Goal: Book appointment/travel/reservation

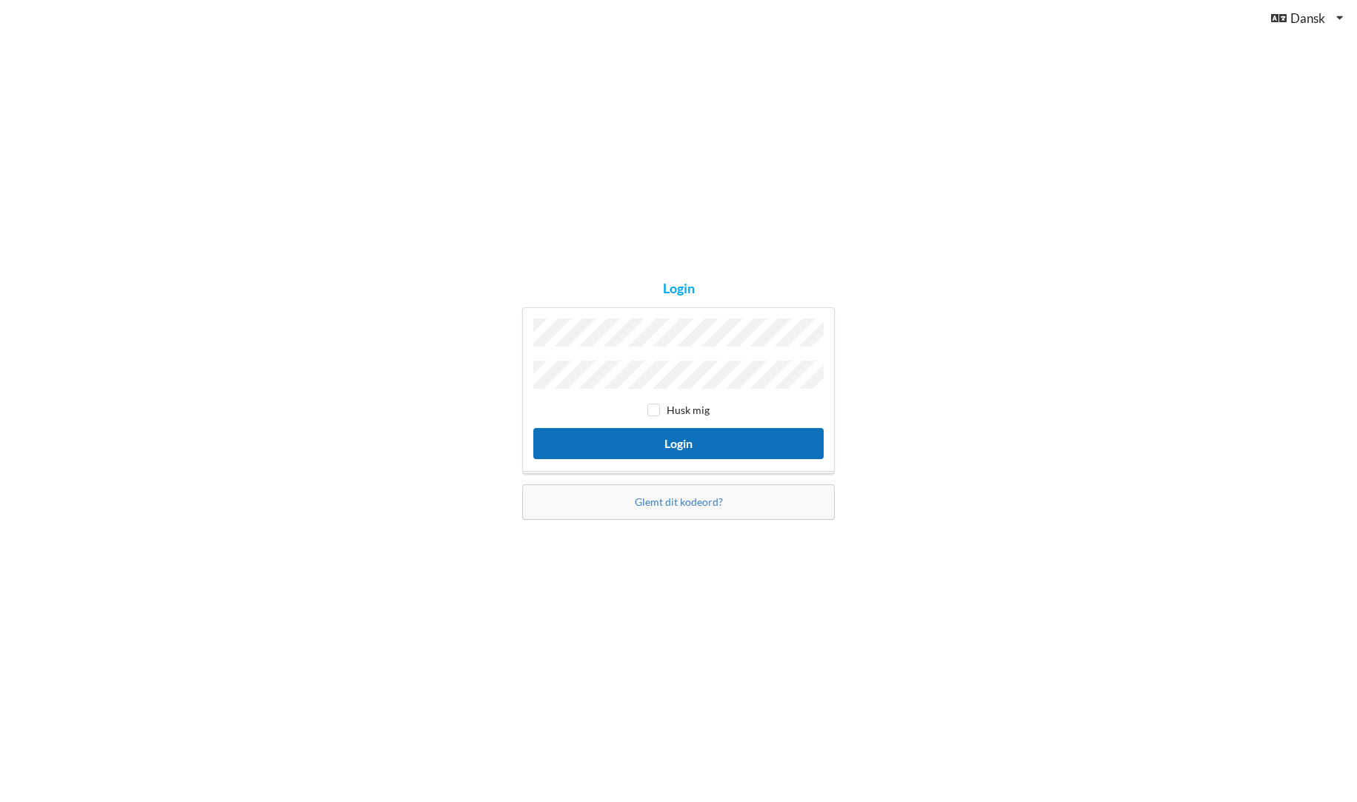
click at [714, 447] on button "Login" at bounding box center [678, 443] width 290 height 30
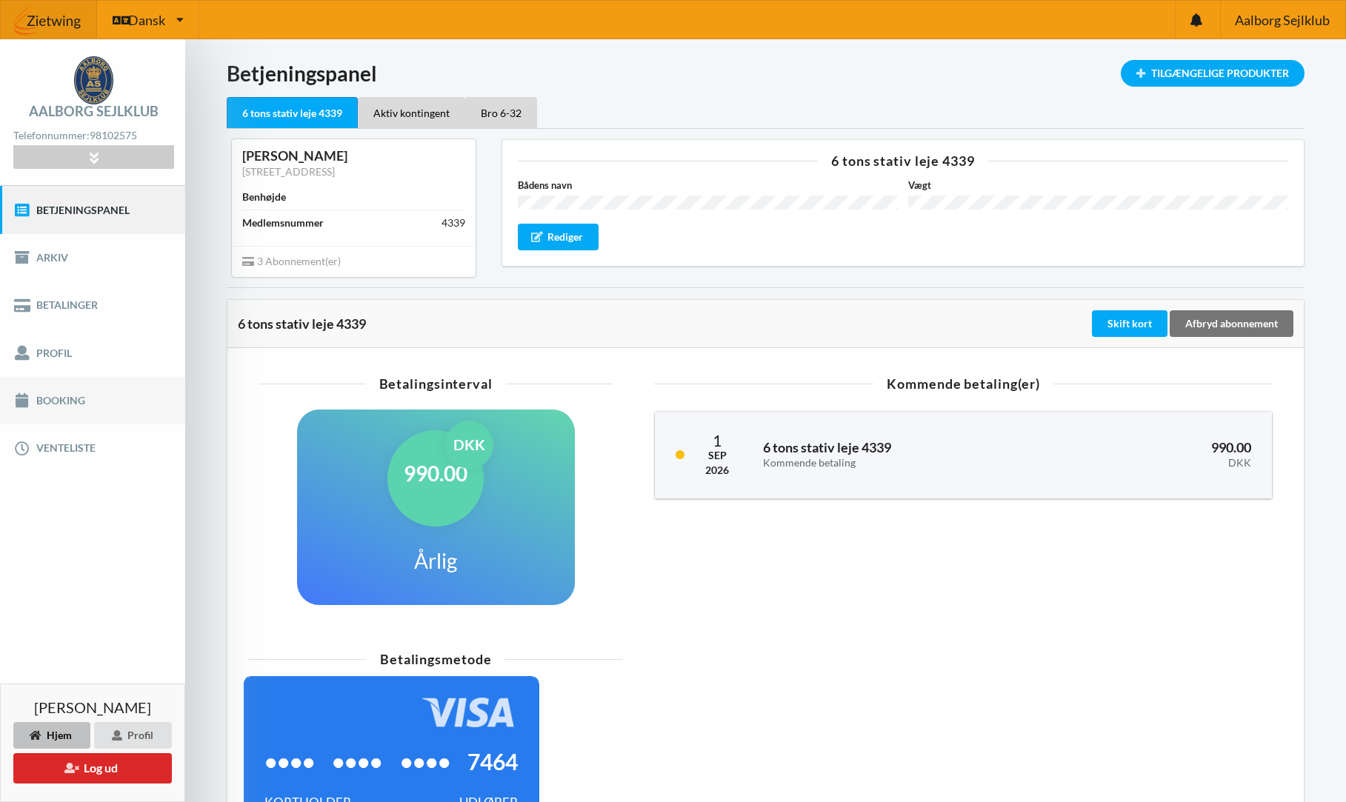
click at [54, 399] on link "Booking" at bounding box center [92, 400] width 185 height 47
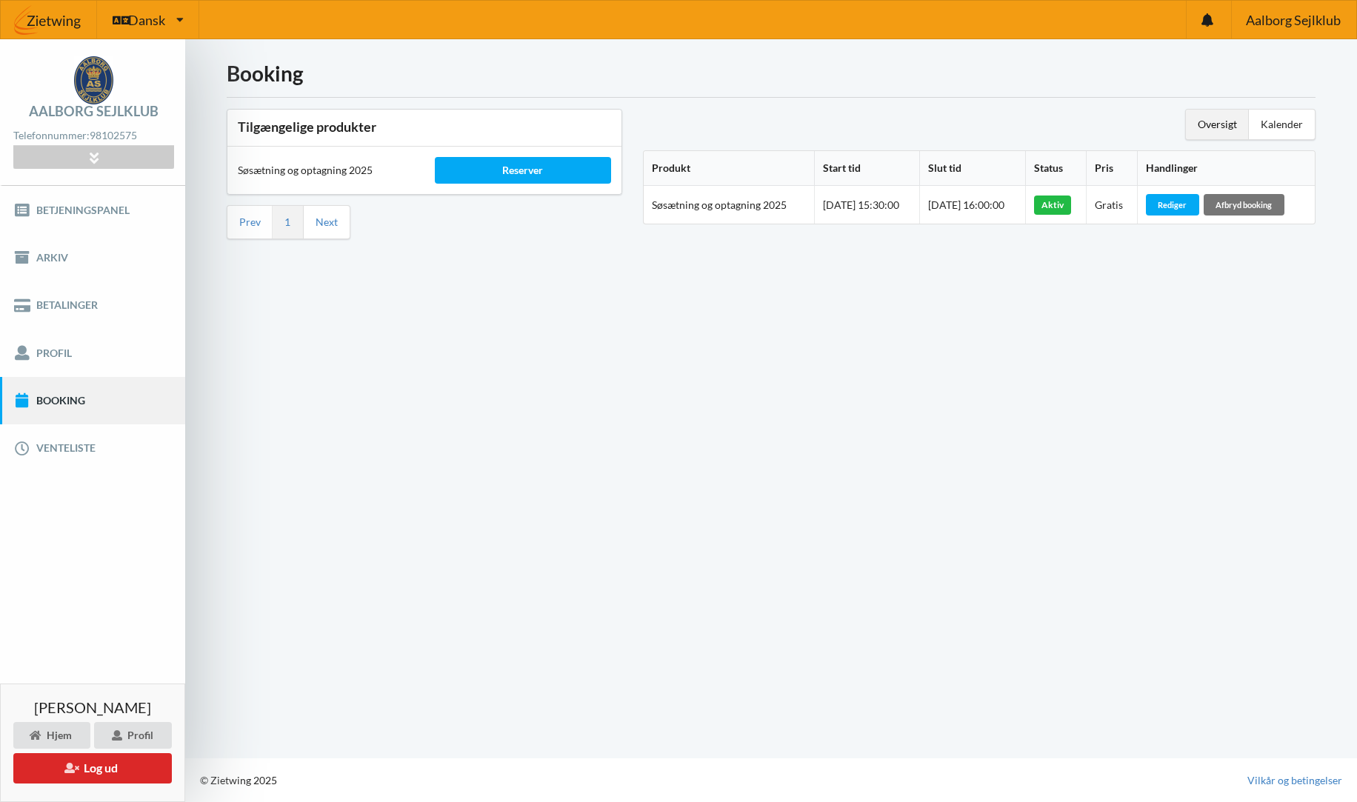
click at [512, 184] on div "Reserver" at bounding box center [523, 170] width 197 height 47
click at [512, 174] on div "Reserver" at bounding box center [523, 170] width 176 height 27
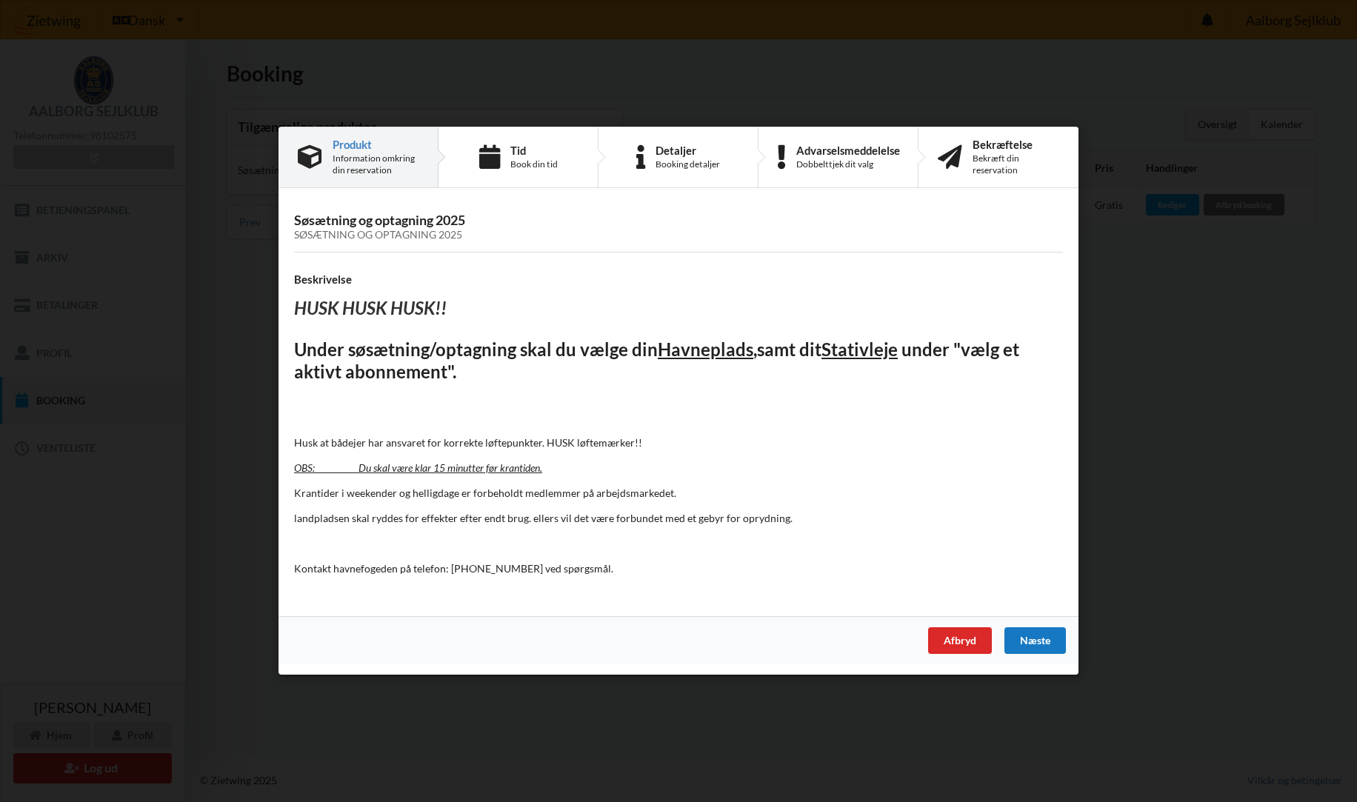
click at [1040, 640] on div "Næste" at bounding box center [1035, 641] width 61 height 27
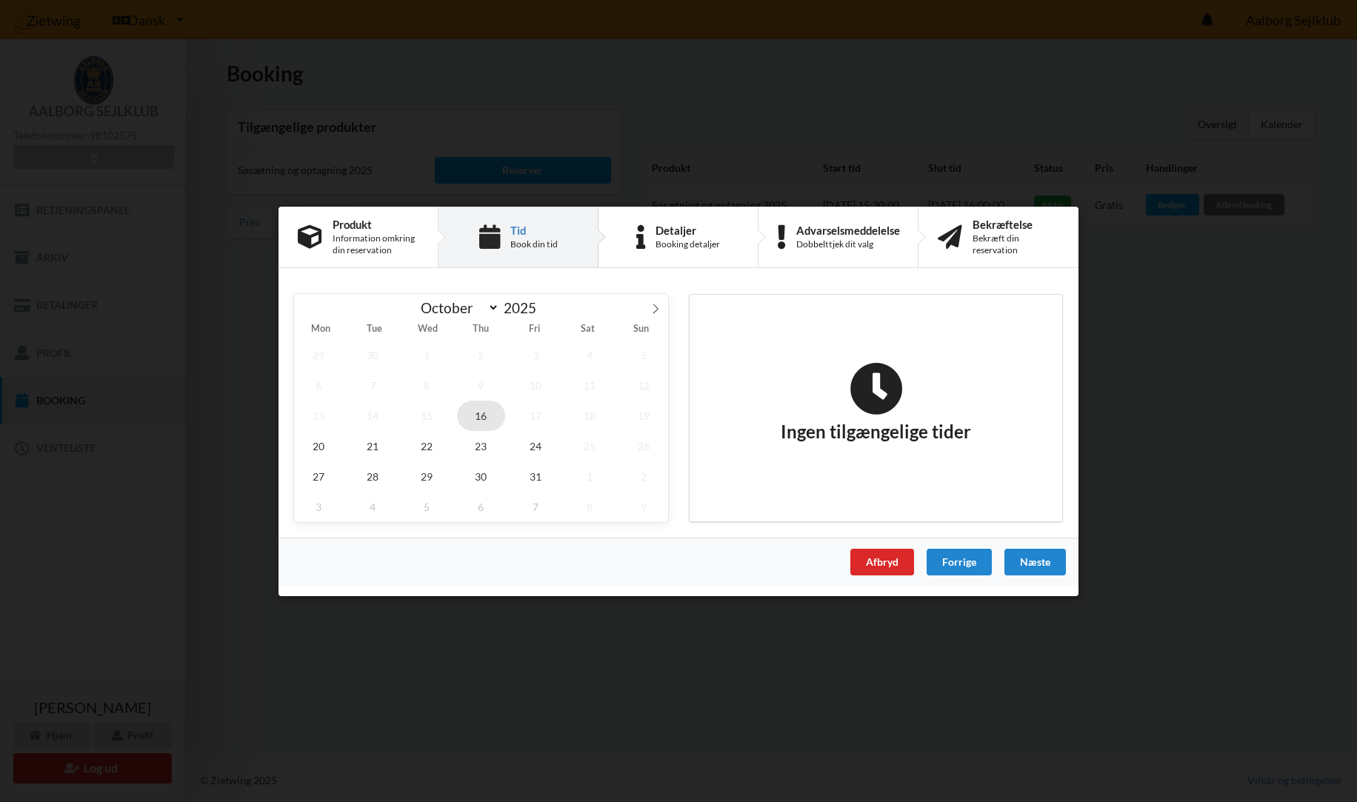
click at [475, 421] on span "16" at bounding box center [481, 415] width 49 height 30
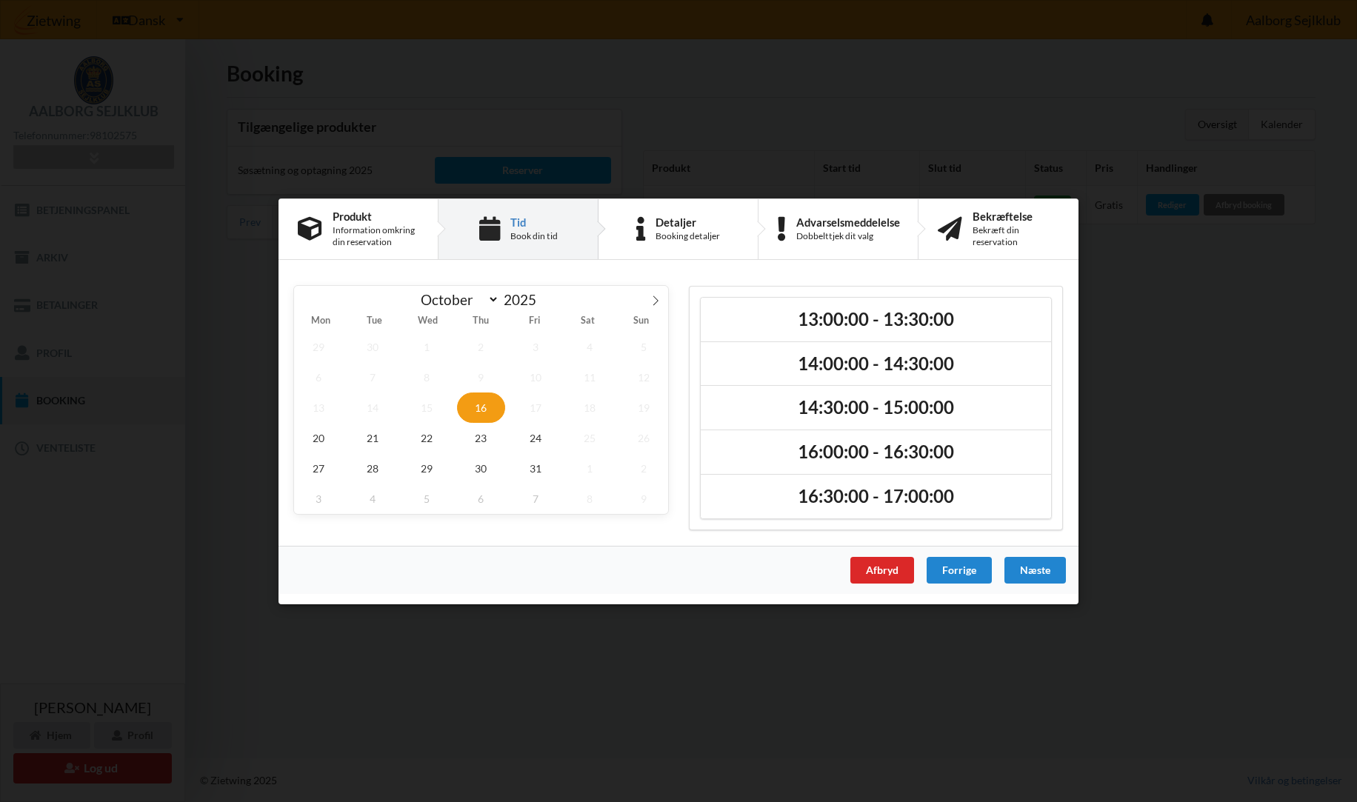
click at [533, 412] on span "17" at bounding box center [535, 407] width 49 height 30
click at [854, 576] on div "Afbryd" at bounding box center [883, 570] width 64 height 27
